Goal: Information Seeking & Learning: Learn about a topic

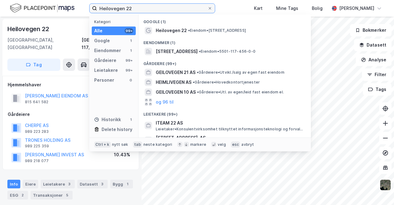
drag, startPoint x: 133, startPoint y: 11, endPoint x: 14, endPoint y: 7, distance: 118.9
click at [18, 7] on div "Heilovegen 22 Kategori Alle 99+ Google 1 Eiendommer 1 Gårdeiere 99+ Leietakere …" at bounding box center [197, 8] width 394 height 17
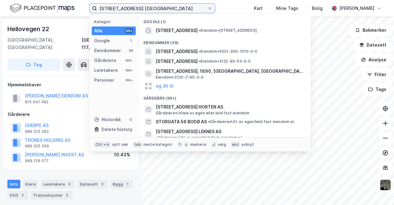
click at [125, 8] on input "[STREET_ADDRESS] [GEOGRAPHIC_DATA]" at bounding box center [152, 8] width 111 height 9
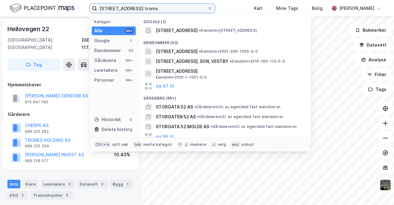
drag, startPoint x: 148, startPoint y: 10, endPoint x: 6, endPoint y: 1, distance: 142.5
click at [20, 3] on div "[STREET_ADDRESS] troms Kategori Alle 99+ Google 1 Eiendommer 50 Gårdeiere 99+ L…" at bounding box center [197, 8] width 394 height 17
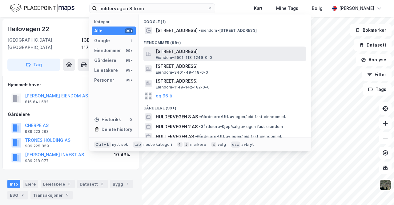
click at [183, 52] on span "[STREET_ADDRESS]" at bounding box center [230, 51] width 148 height 7
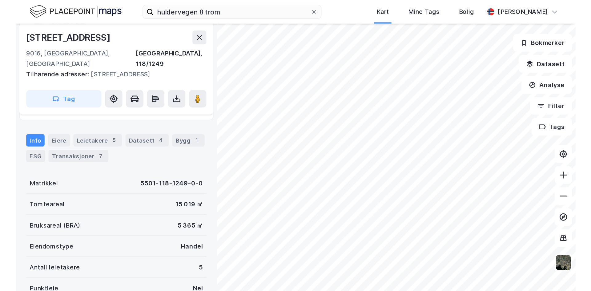
scroll to position [54, 0]
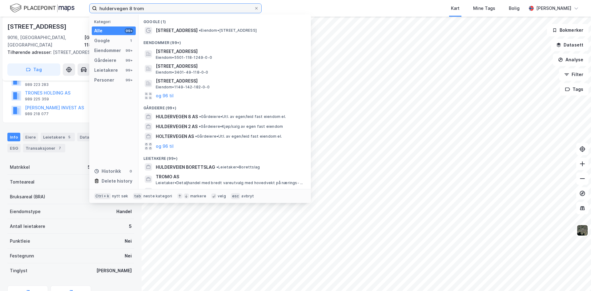
drag, startPoint x: 147, startPoint y: 9, endPoint x: 64, endPoint y: 5, distance: 83.8
click at [64, 5] on div "huldervegen 8 trom Kategori Alle 99+ Google 1 Eiendommer 99+ Gårdeiere 99+ Leie…" at bounding box center [295, 8] width 591 height 17
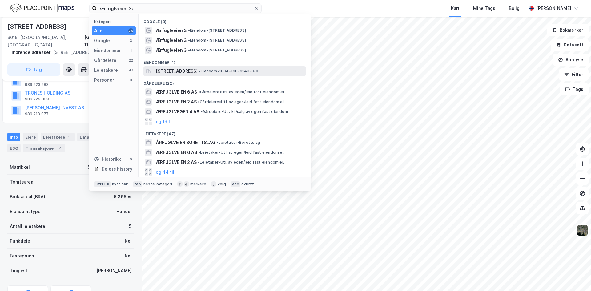
click at [177, 72] on span "[STREET_ADDRESS]" at bounding box center [177, 70] width 42 height 7
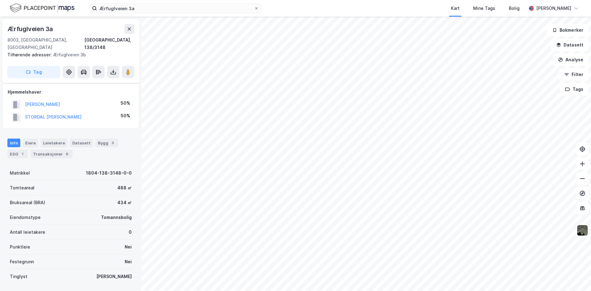
scroll to position [54, 0]
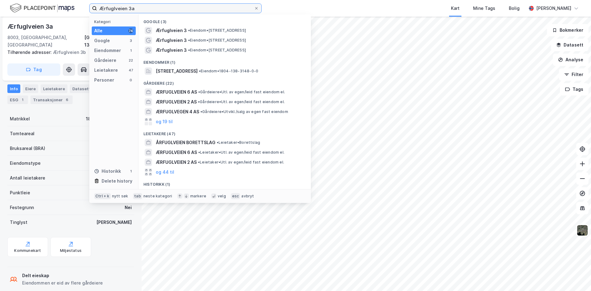
click at [146, 11] on input "Ærfuglveien 3a" at bounding box center [175, 8] width 157 height 9
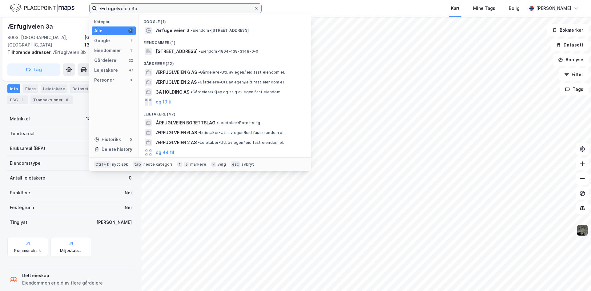
click at [116, 10] on input "Ærfugelveien 3a" at bounding box center [175, 8] width 157 height 9
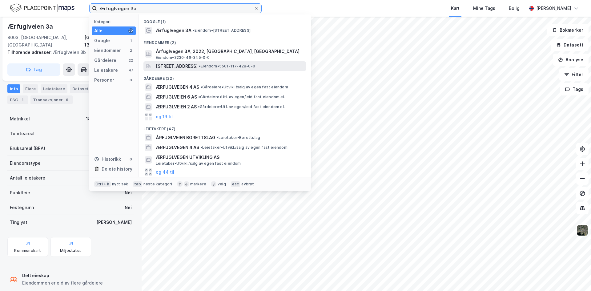
type input "Ærfuglvegen 3a"
click at [184, 67] on span "[STREET_ADDRESS]" at bounding box center [177, 65] width 42 height 7
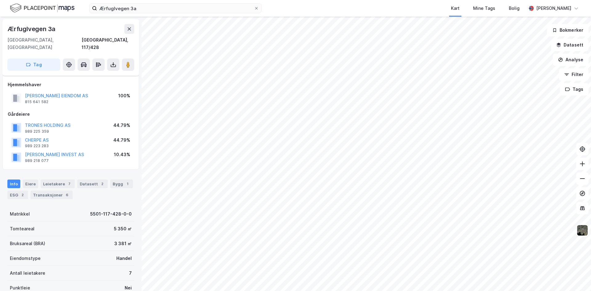
scroll to position [54, 0]
